Goal: Information Seeking & Learning: Find contact information

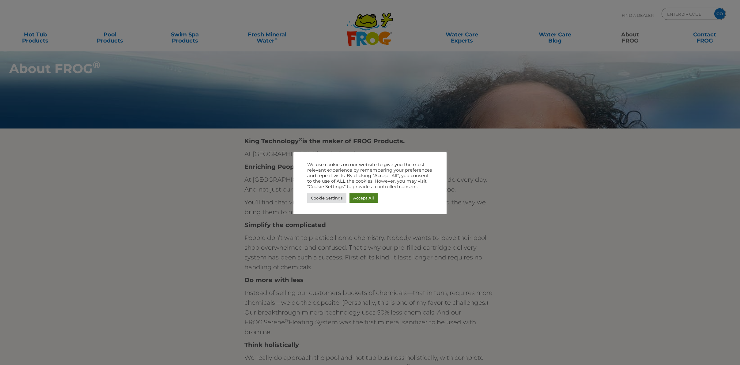
click at [363, 197] on link "Accept All" at bounding box center [363, 198] width 28 height 9
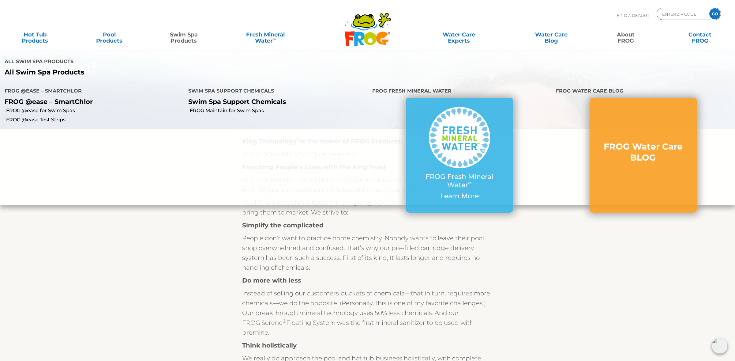
click at [181, 41] on link "Swim Spa Products" at bounding box center [184, 34] width 58 height 12
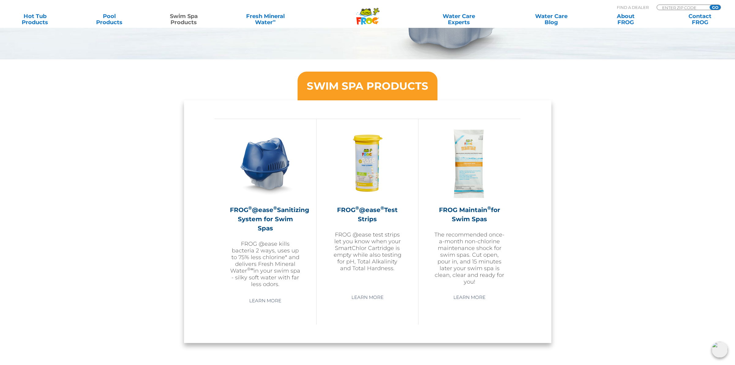
scroll to position [459, 0]
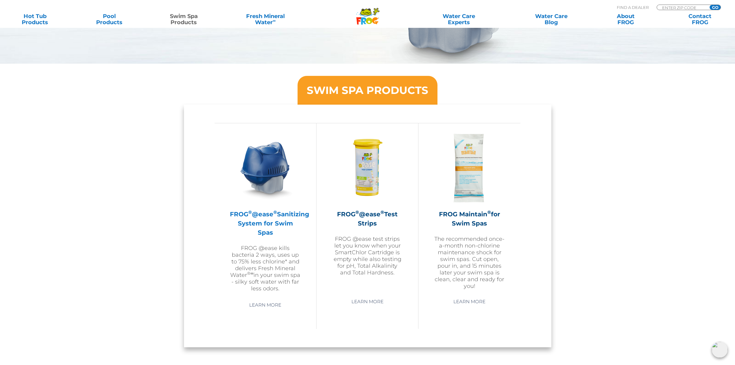
click at [271, 229] on h2 "FROG ® @ease ® Sanitizing System for Swim Spas" at bounding box center [265, 224] width 71 height 28
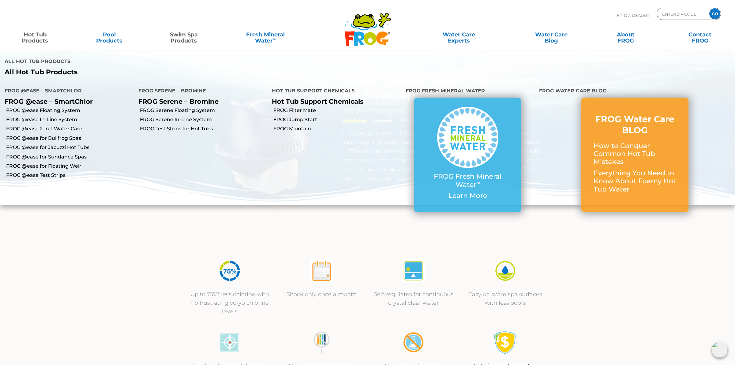
click at [31, 39] on link "Hot Tub Products" at bounding box center [35, 34] width 58 height 12
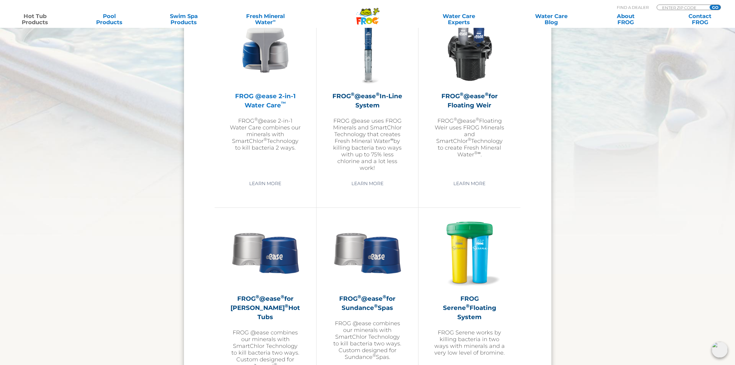
scroll to position [919, 0]
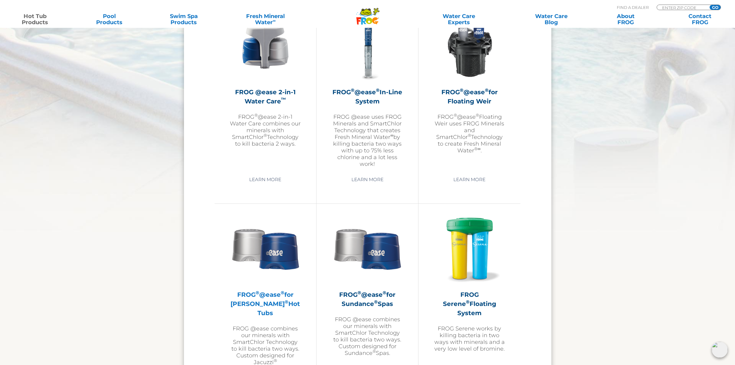
click at [270, 267] on img at bounding box center [265, 248] width 71 height 71
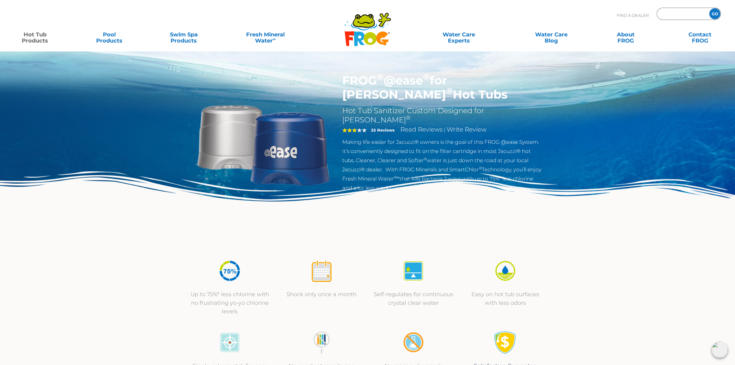
click at [672, 14] on input "Zip Code Form" at bounding box center [682, 13] width 41 height 9
type input "95648"
click at [709, 8] on input "GO" at bounding box center [714, 13] width 11 height 11
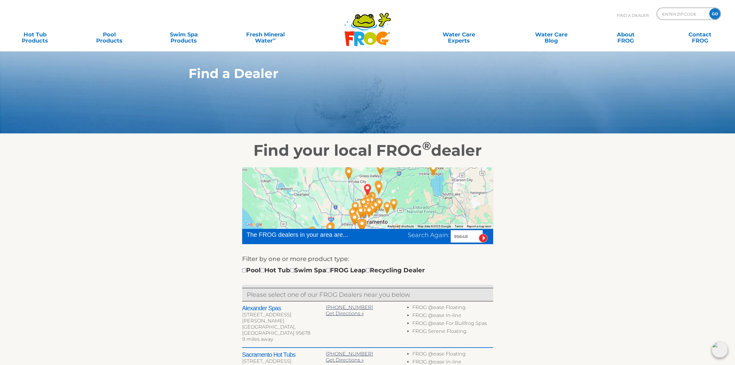
click at [270, 271] on div "Pool Hot Tub Swim Spa FROG Leap Recycling Dealer" at bounding box center [333, 270] width 183 height 10
click at [265, 271] on input "checkbox" at bounding box center [263, 271] width 4 height 4
checkbox input "true"
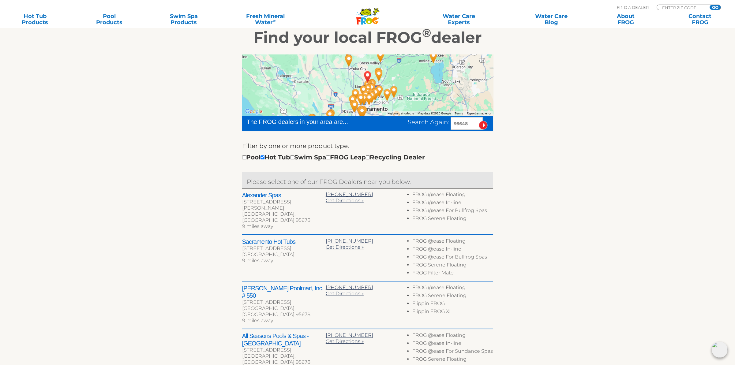
scroll to position [122, 0]
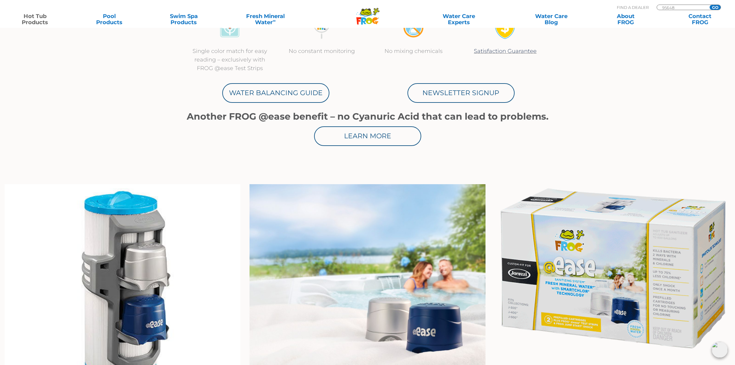
scroll to position [337, 0]
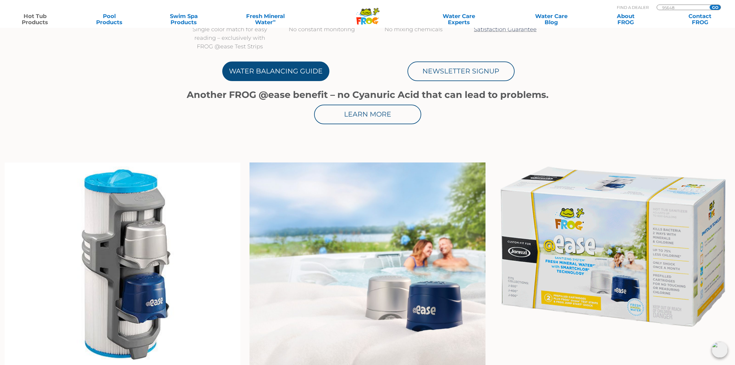
click at [265, 70] on link "Water Balancing Guide" at bounding box center [275, 72] width 107 height 20
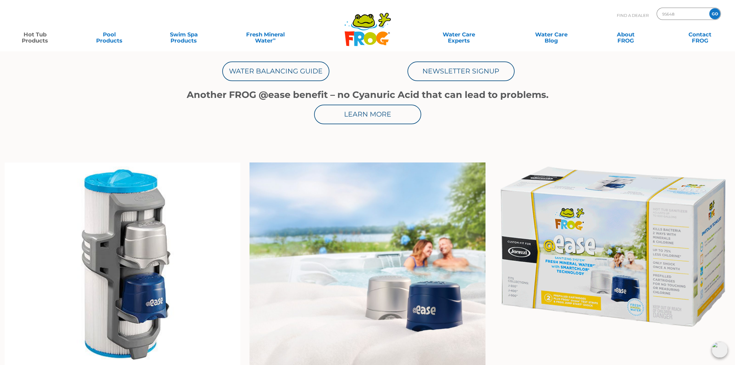
click at [684, 12] on input "95648" at bounding box center [682, 13] width 41 height 9
click at [715, 14] on input "GO" at bounding box center [714, 13] width 11 height 11
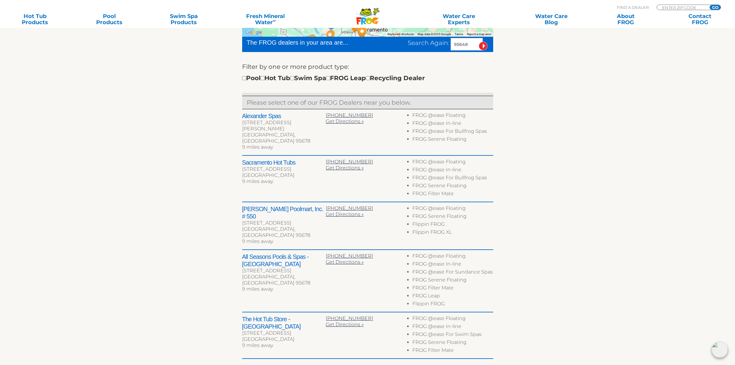
scroll to position [214, 0]
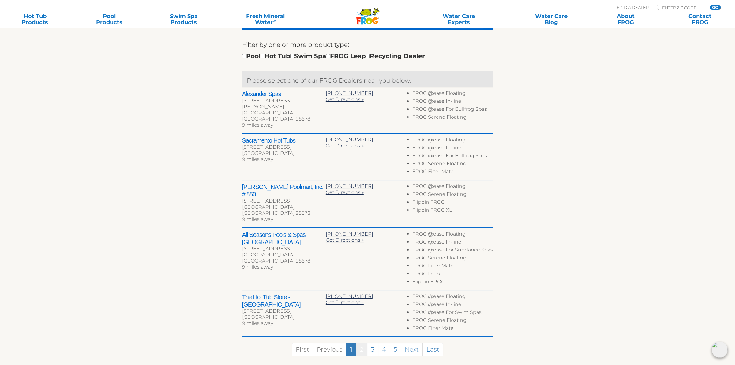
click at [359, 343] on link "2" at bounding box center [361, 349] width 11 height 13
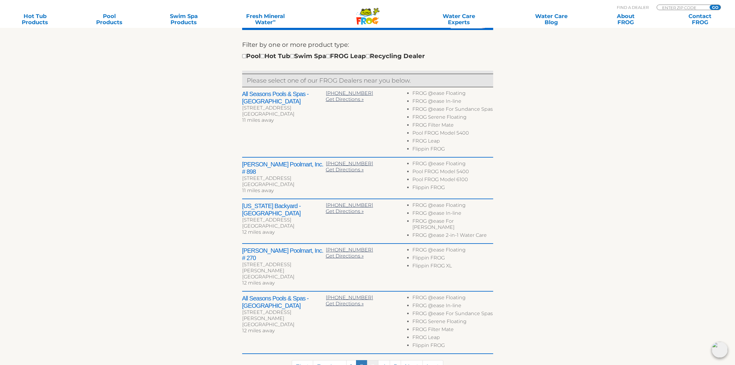
click at [374, 360] on link "3" at bounding box center [372, 366] width 11 height 13
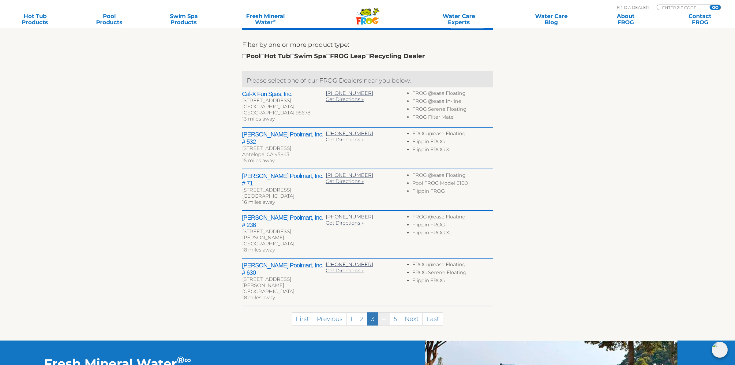
click at [385, 313] on link "4" at bounding box center [384, 319] width 12 height 13
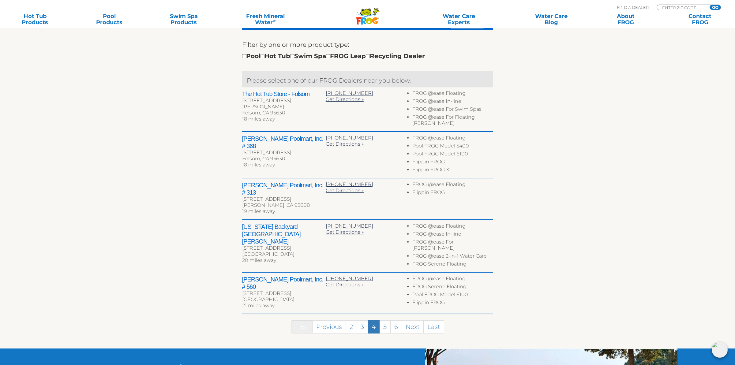
click at [303, 321] on link "First" at bounding box center [301, 327] width 21 height 13
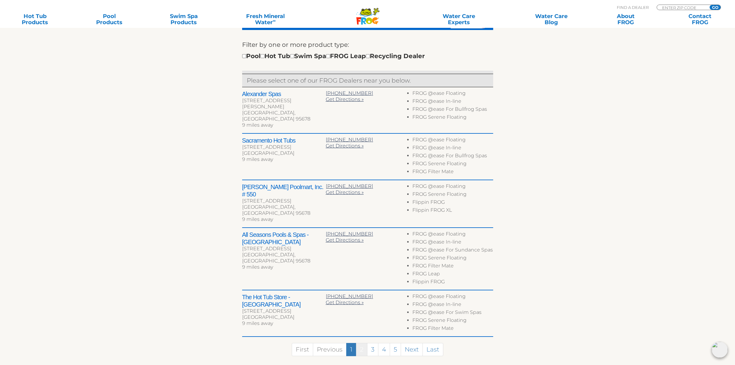
click at [364, 343] on link "2" at bounding box center [361, 349] width 11 height 13
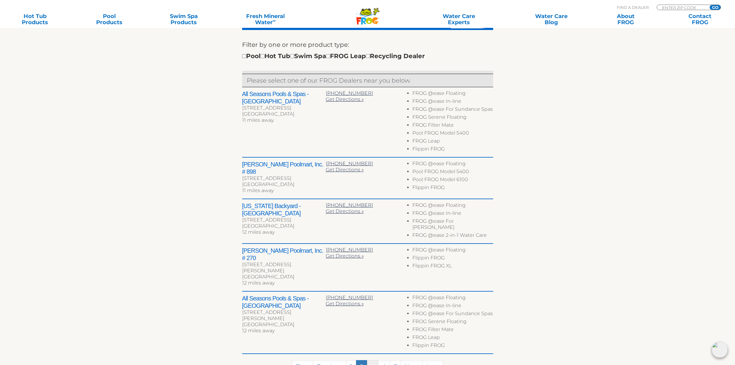
click at [370, 360] on link "3" at bounding box center [372, 366] width 11 height 13
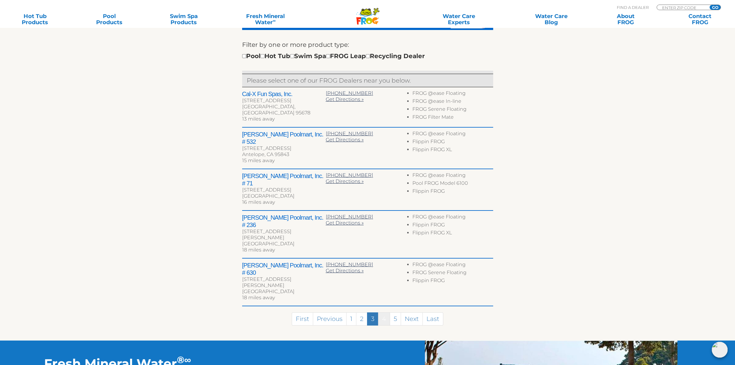
click at [385, 313] on link "4" at bounding box center [384, 319] width 12 height 13
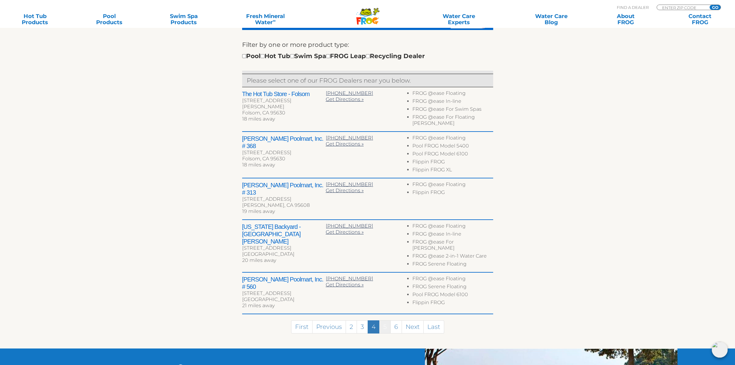
click at [387, 321] on link "5" at bounding box center [384, 327] width 11 height 13
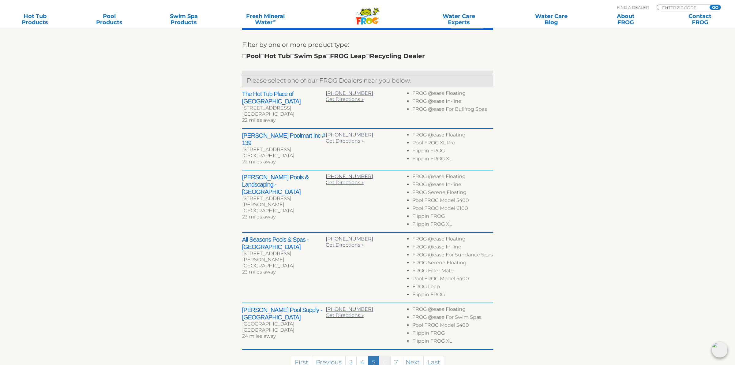
click at [386, 356] on link "6" at bounding box center [385, 362] width 12 height 13
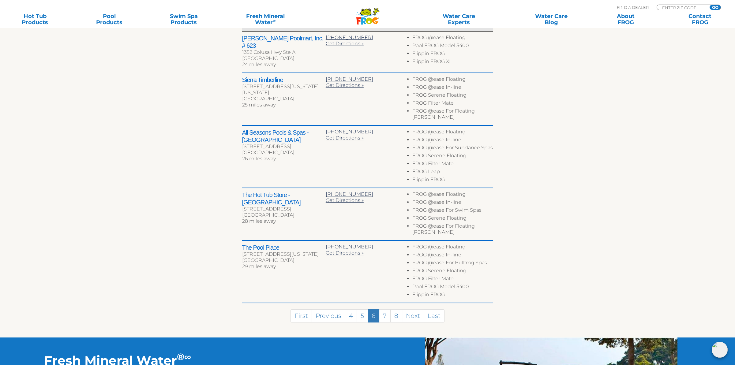
scroll to position [276, 0]
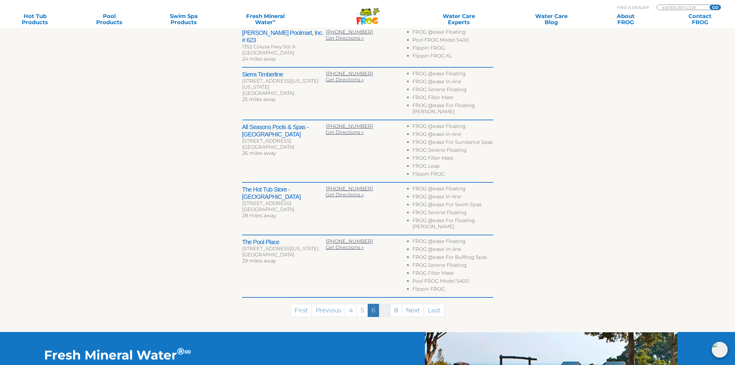
click at [385, 304] on link "7" at bounding box center [385, 310] width 12 height 13
